Goal: Communication & Community: Participate in discussion

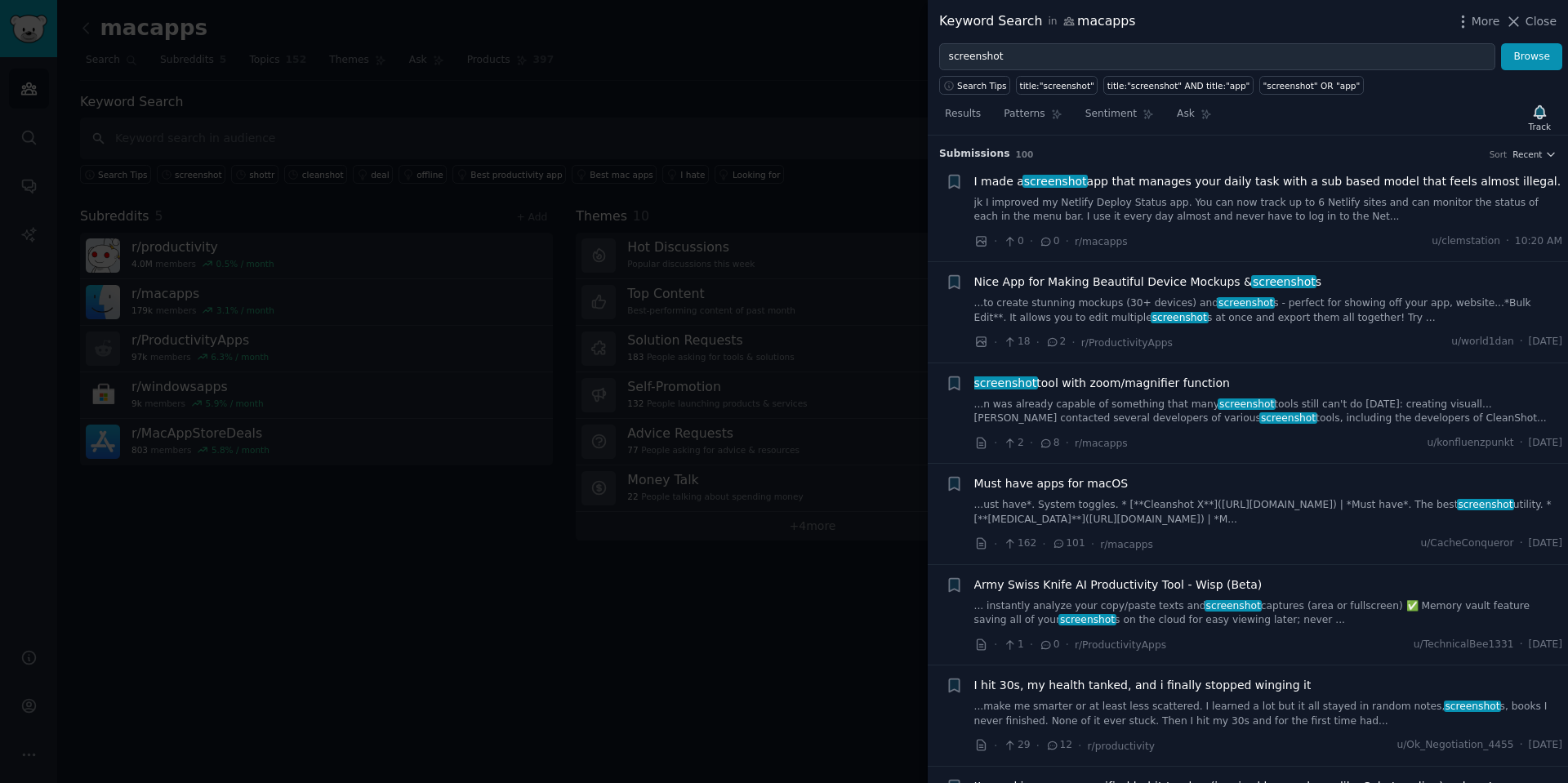
click at [1301, 408] on link "...n was already capable of something that many screenshot tools still can't do…" at bounding box center [1268, 411] width 588 height 28
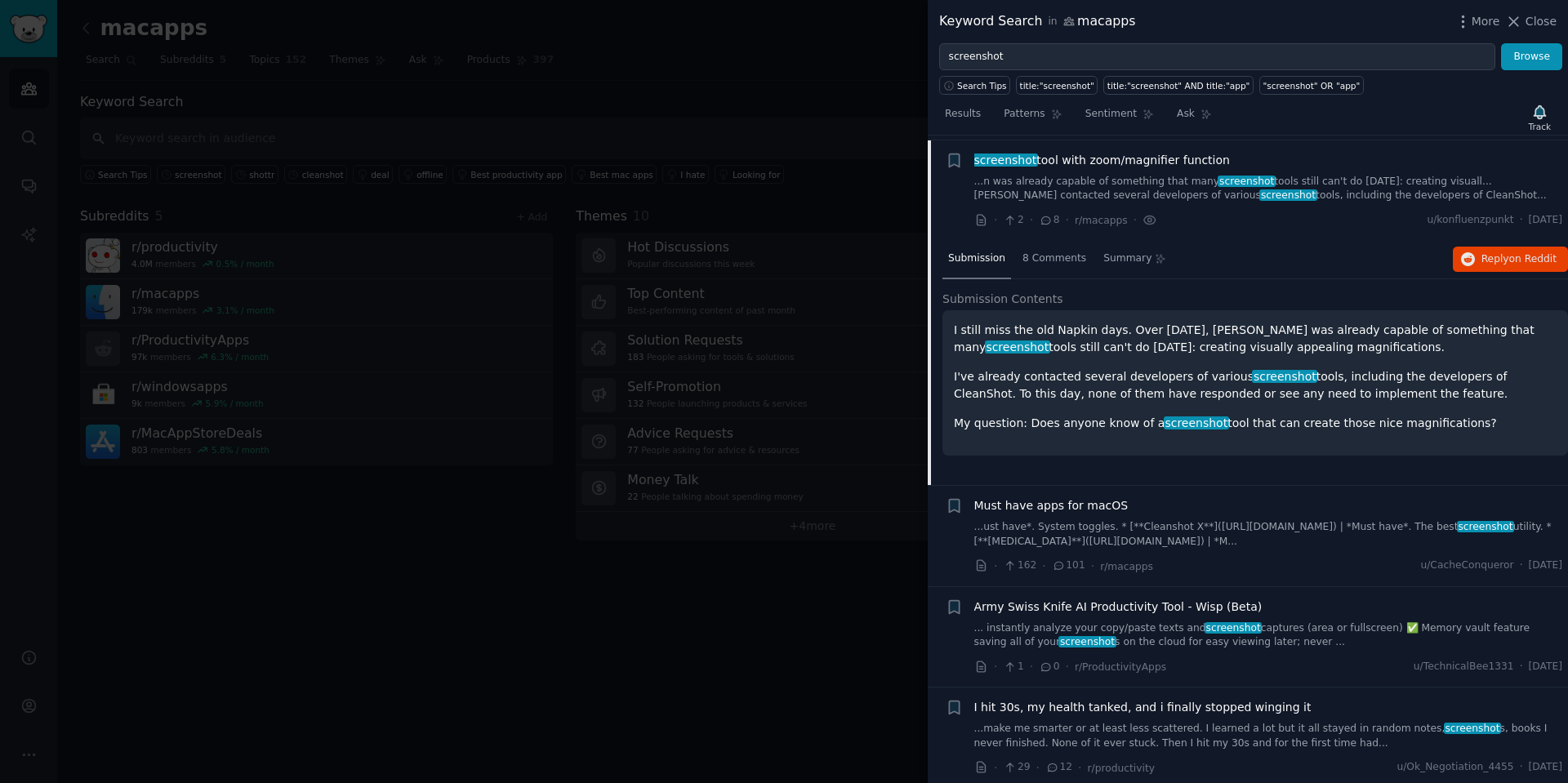
scroll to position [227, 0]
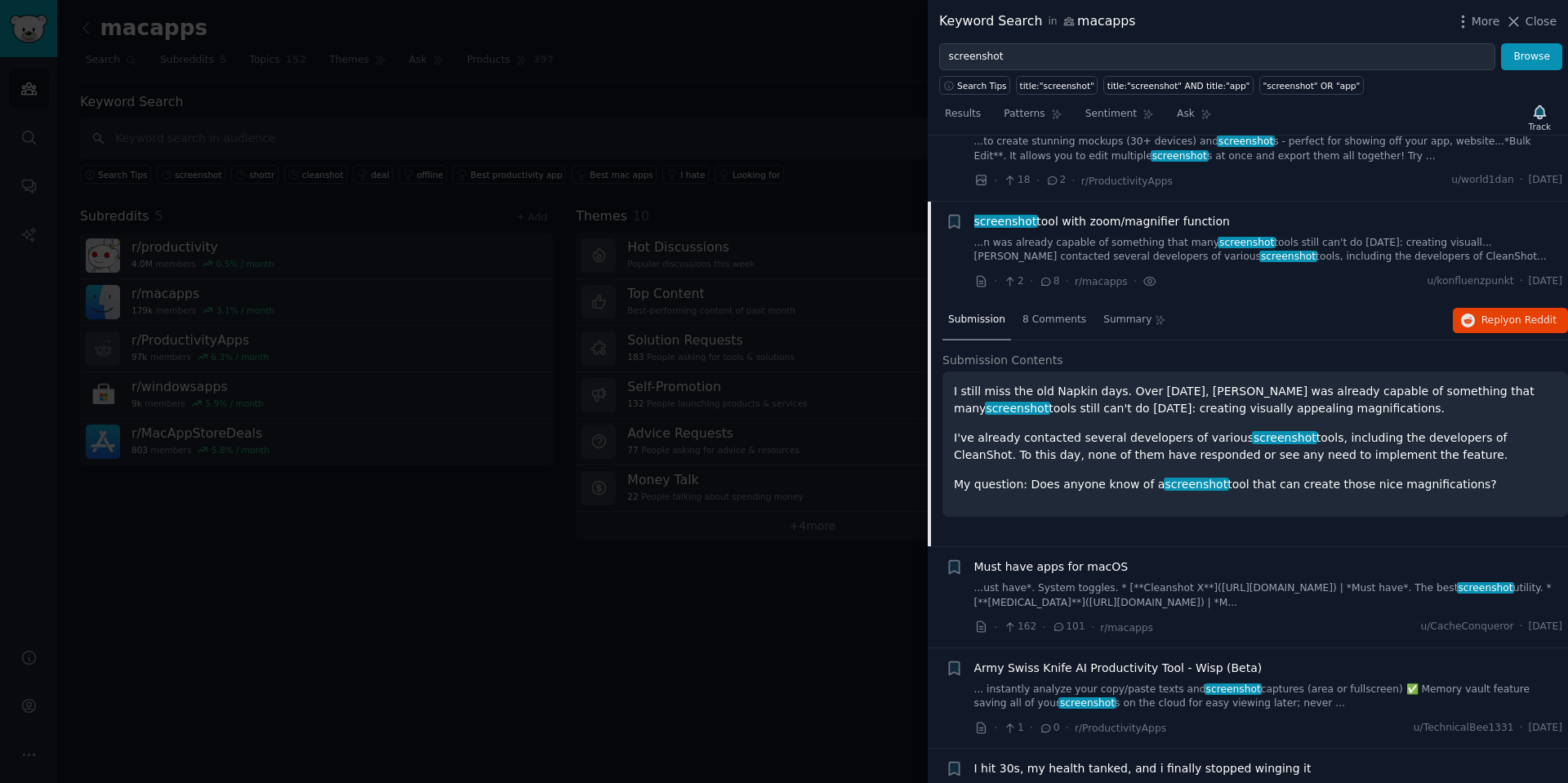
click at [1092, 212] on li "+ screenshot tool with zoom/magnifier function ...n was already capable of some…" at bounding box center [1248, 252] width 640 height 100
click at [1095, 220] on span "screenshot tool with zoom/magnifier function" at bounding box center [1101, 221] width 256 height 17
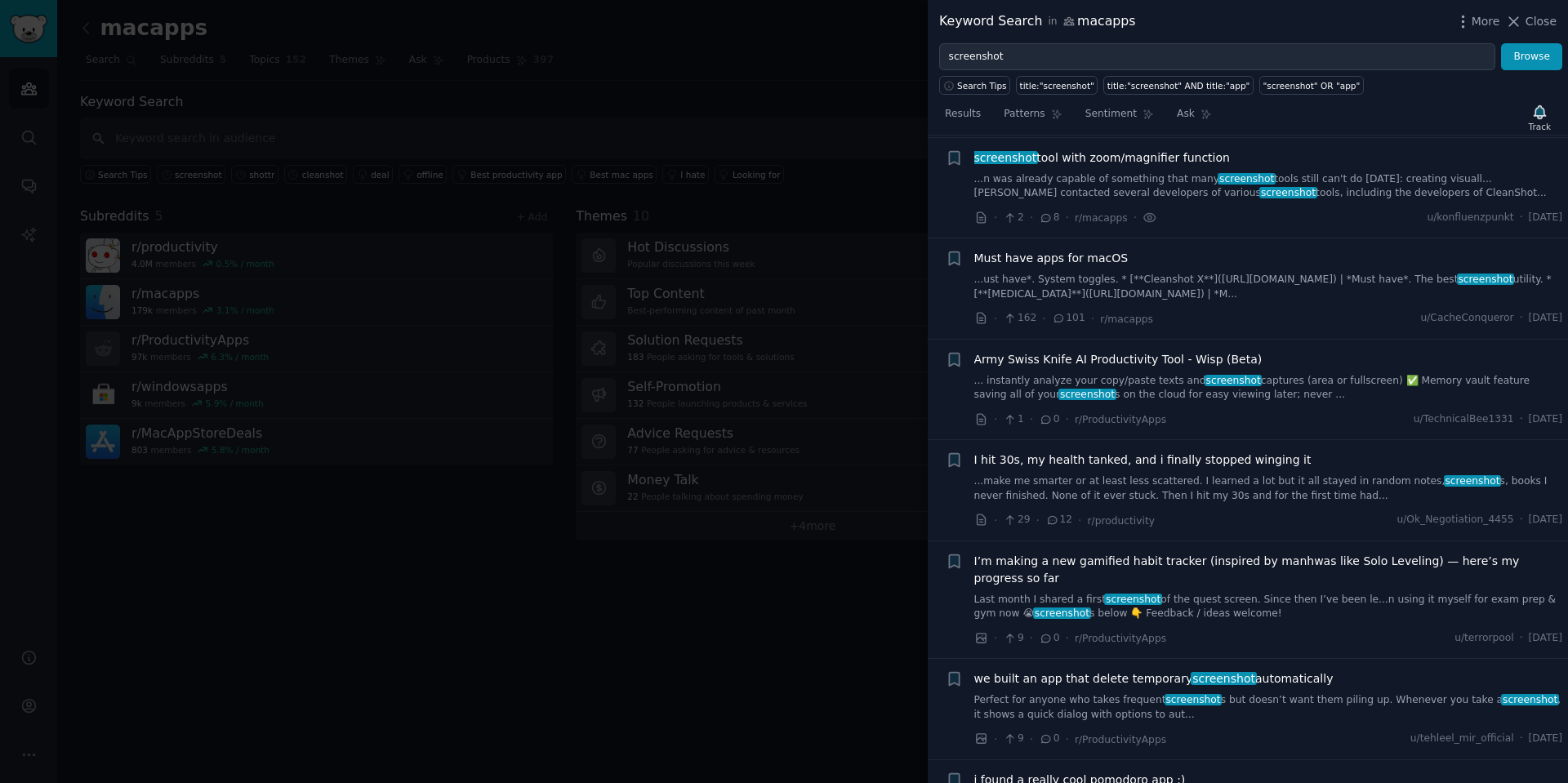
scroll to position [227, 0]
click at [1103, 144] on li "+ screenshot tool with zoom/magnifier function ...n was already capable of some…" at bounding box center [1248, 186] width 640 height 100
click at [1213, 151] on span "screenshot tool with zoom/magnifier function" at bounding box center [1101, 156] width 256 height 17
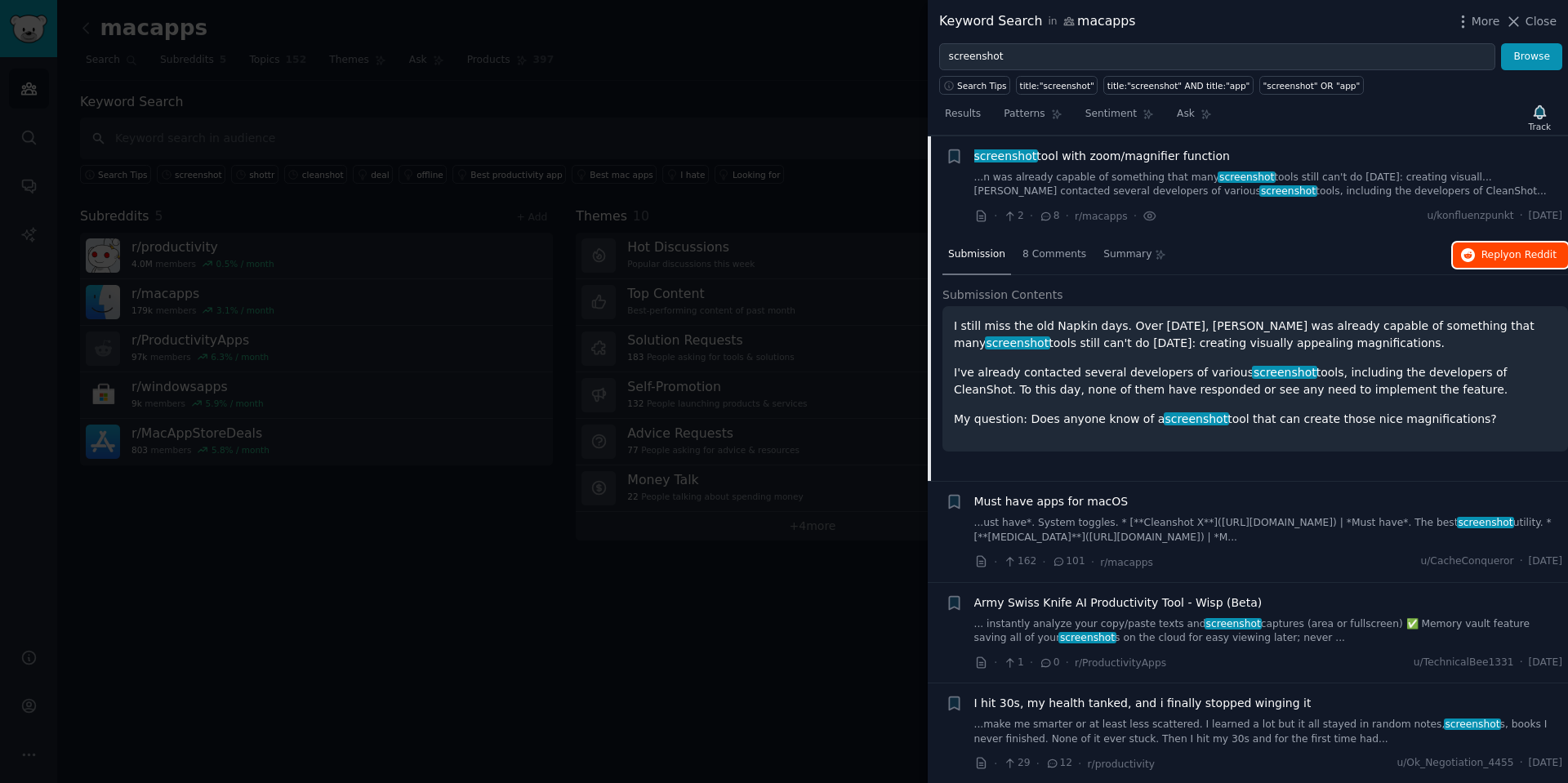
click at [1501, 255] on span "Reply on Reddit" at bounding box center [1519, 256] width 75 height 15
